Goal: Book appointment/travel/reservation

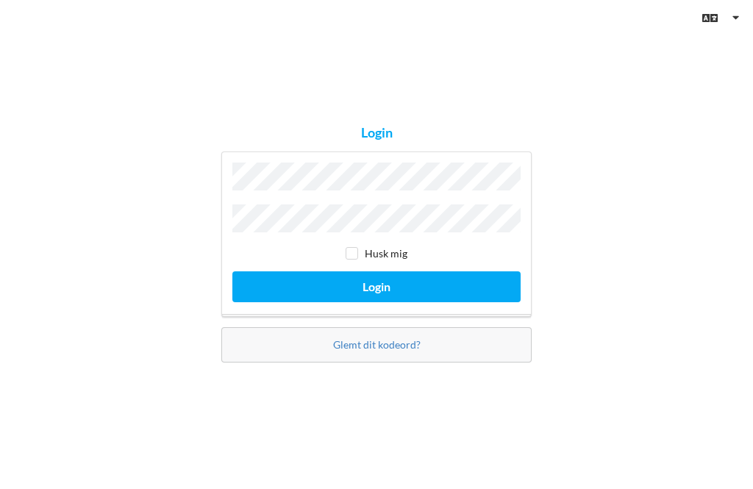
scroll to position [110, 0]
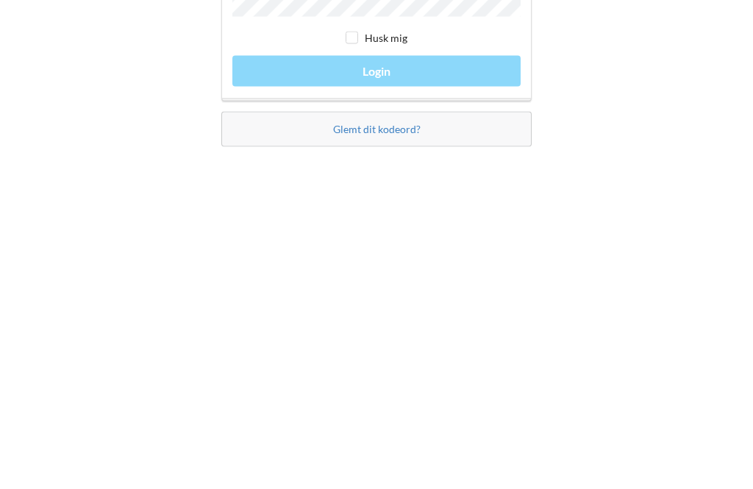
click at [470, 144] on div "The Email value is not valid Husk mig Login" at bounding box center [376, 234] width 310 height 180
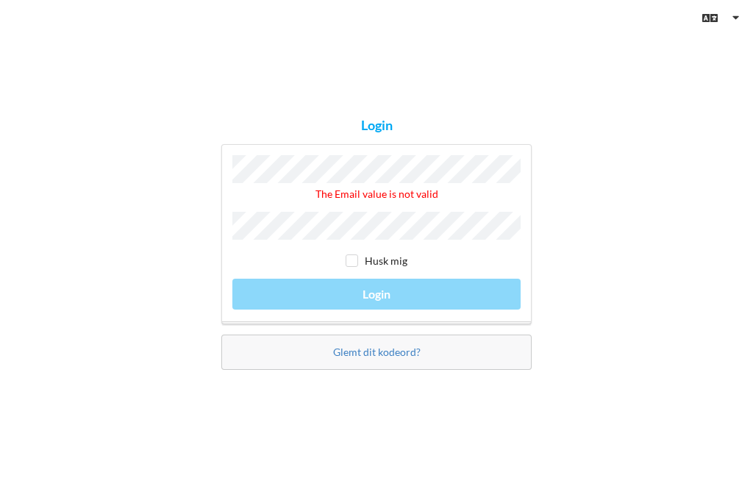
click at [467, 267] on div "The Email value is not valid Husk mig Login" at bounding box center [376, 234] width 310 height 180
click at [471, 278] on div "The Email value is not valid Husk mig Login" at bounding box center [376, 234] width 310 height 180
click at [480, 263] on div "The Email value is not valid Husk mig Login" at bounding box center [376, 234] width 310 height 180
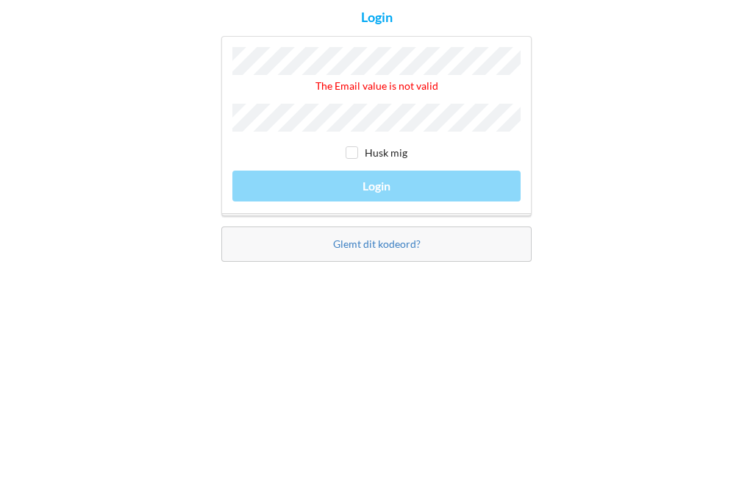
click at [480, 161] on div "The Email value is not valid Husk mig Login" at bounding box center [376, 234] width 310 height 180
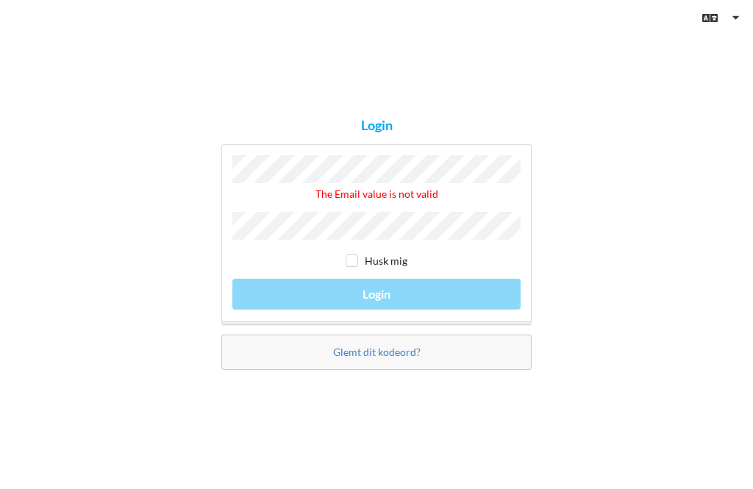
click at [465, 268] on div "The Email value is not valid Husk mig Login" at bounding box center [376, 234] width 310 height 180
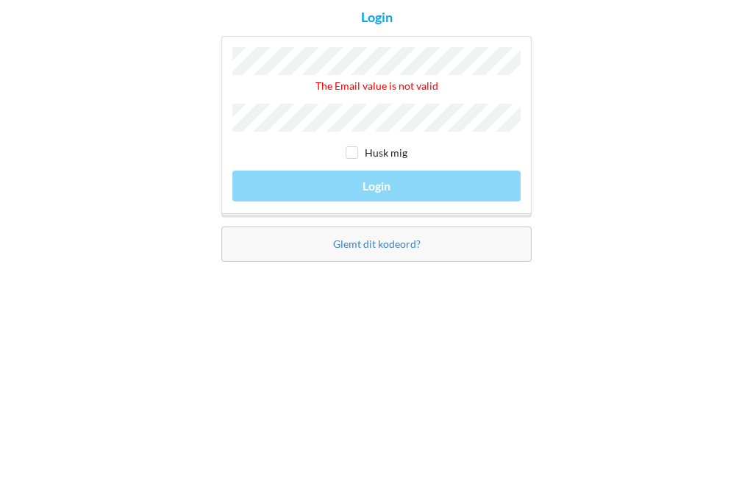
click at [441, 180] on div "The Email value is not valid Husk mig Login" at bounding box center [376, 234] width 310 height 180
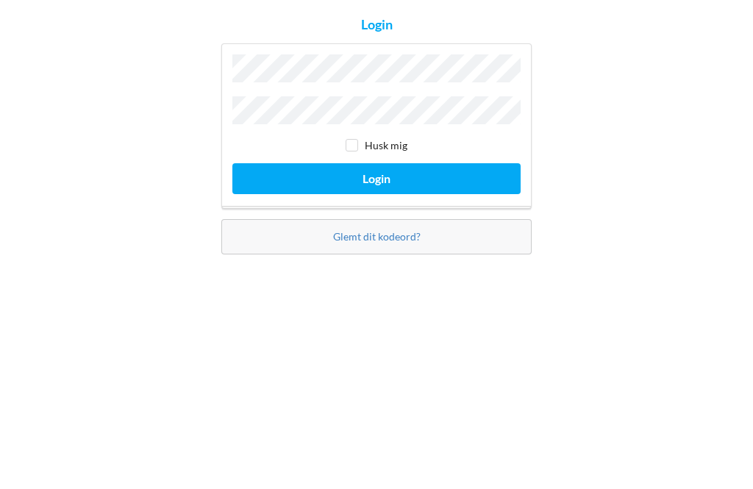
click at [454, 271] on button "Login" at bounding box center [376, 286] width 288 height 30
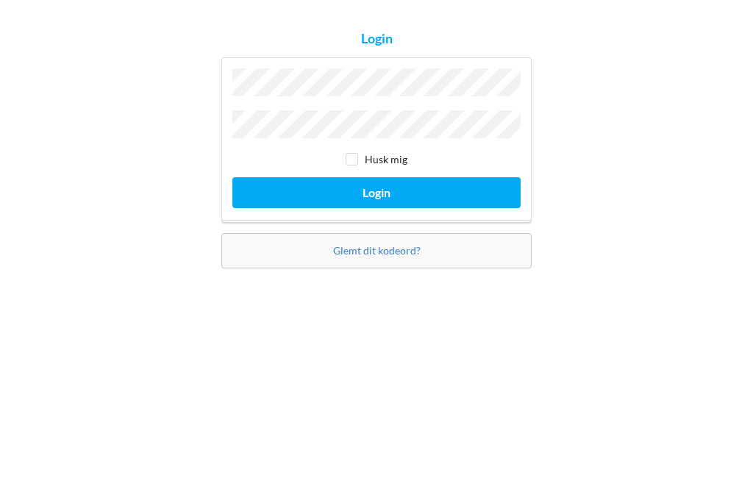
click at [481, 271] on button "Login" at bounding box center [376, 286] width 288 height 30
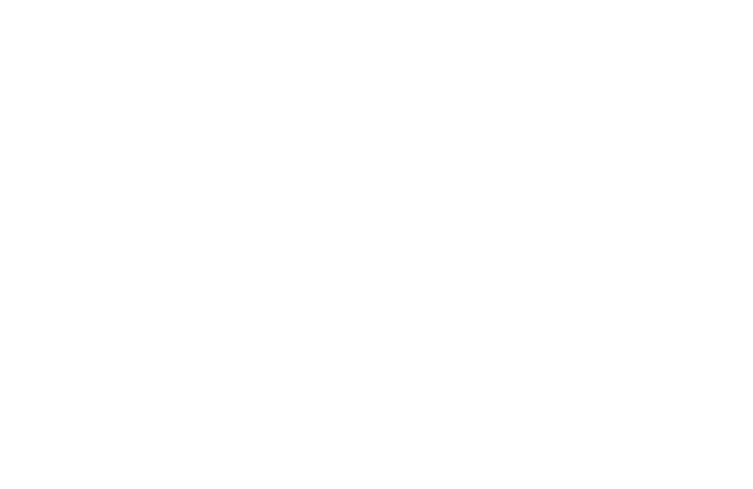
scroll to position [8, 0]
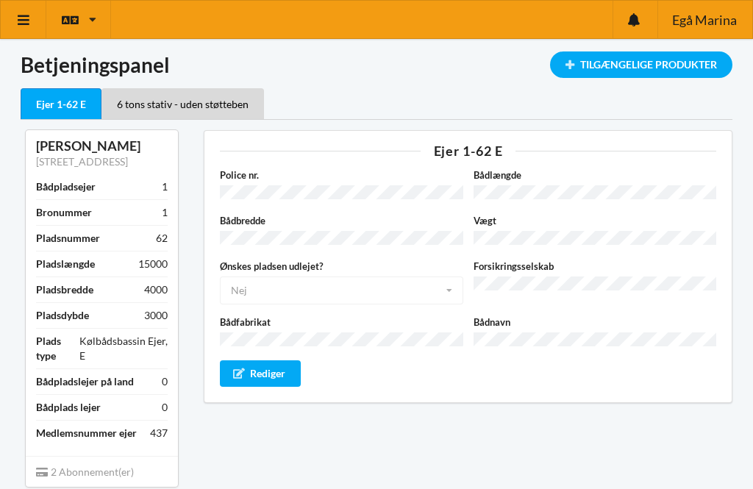
click at [17, 15] on icon at bounding box center [23, 19] width 15 height 13
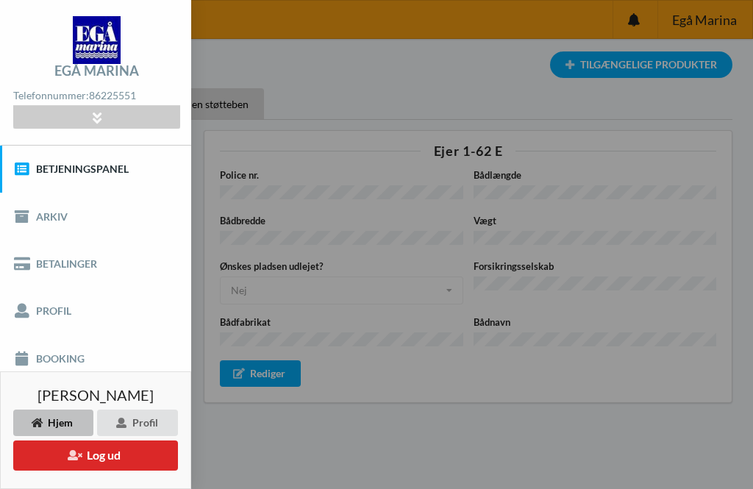
click at [123, 351] on link "Booking" at bounding box center [95, 358] width 191 height 47
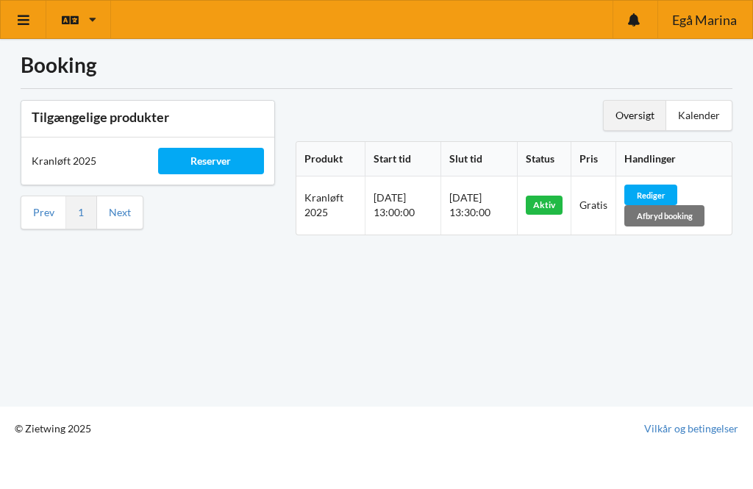
click at [218, 164] on div "Reserver" at bounding box center [211, 161] width 106 height 26
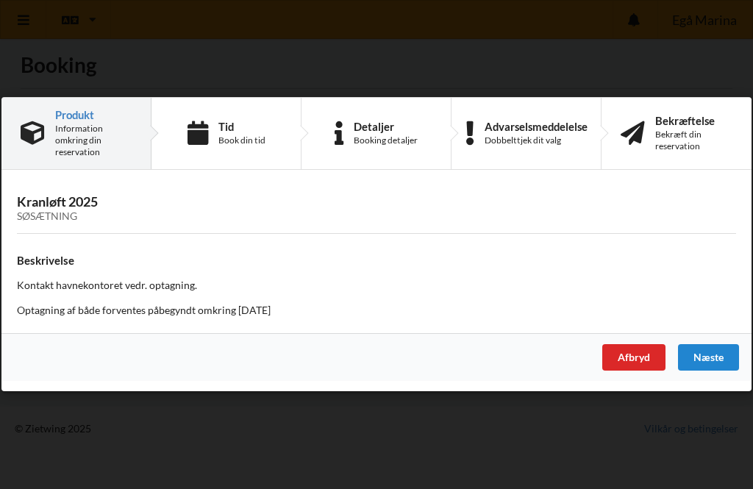
click at [714, 360] on div "Næste" at bounding box center [708, 358] width 61 height 26
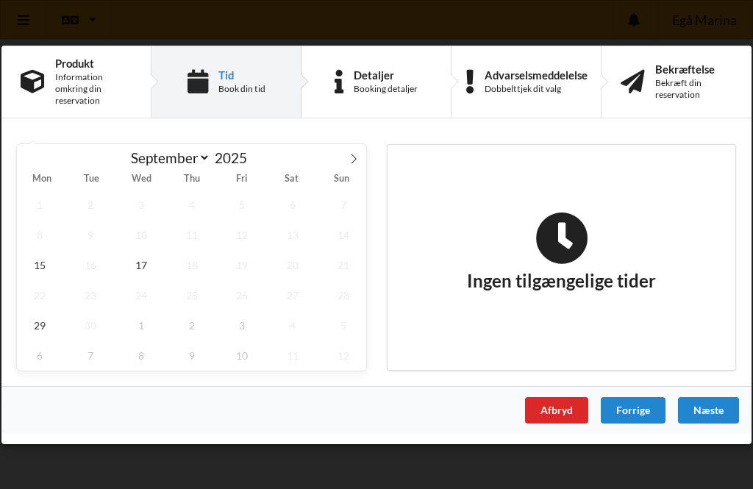
click at [143, 229] on span "10" at bounding box center [141, 234] width 46 height 30
click at [39, 267] on span "15" at bounding box center [40, 264] width 46 height 30
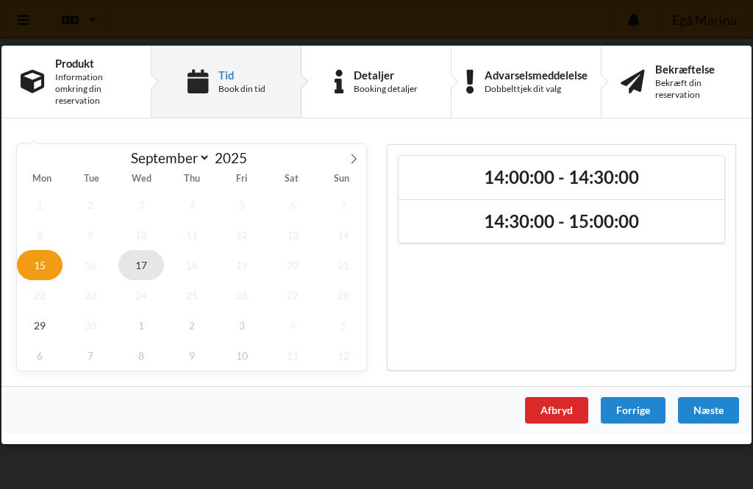
click at [149, 260] on span "17" at bounding box center [141, 264] width 46 height 30
